Goal: Navigation & Orientation: Go to known website

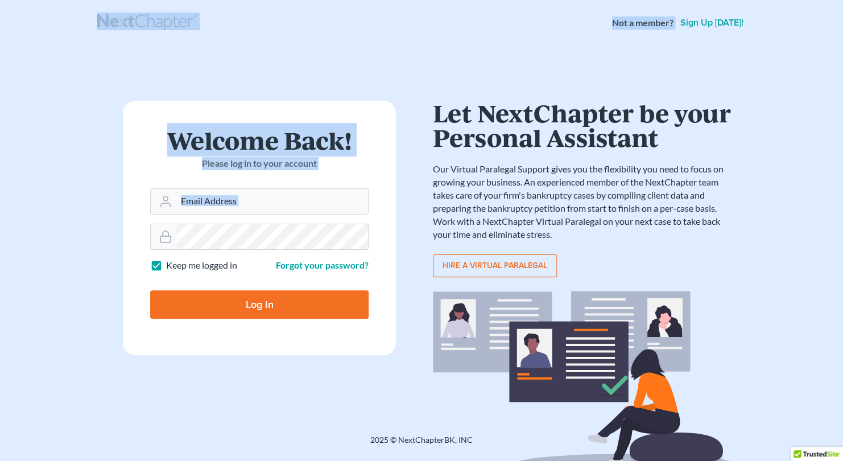
drag, startPoint x: 56, startPoint y: 6, endPoint x: 81, endPoint y: 328, distance: 323.2
click at [81, 328] on div "Not a member? Sign up [DATE]! Welcome Back! Please log in to your account Email…" at bounding box center [421, 230] width 843 height 461
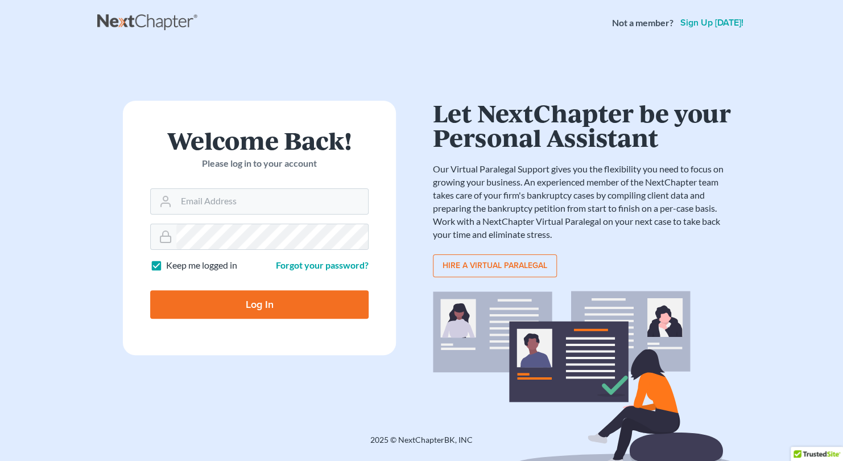
drag, startPoint x: 81, startPoint y: 328, endPoint x: 39, endPoint y: 337, distance: 43.5
click at [39, 337] on main "Welcome Back! Please log in to your account Email Address Password Keep me logg…" at bounding box center [421, 226] width 843 height 361
